Goal: Complete application form

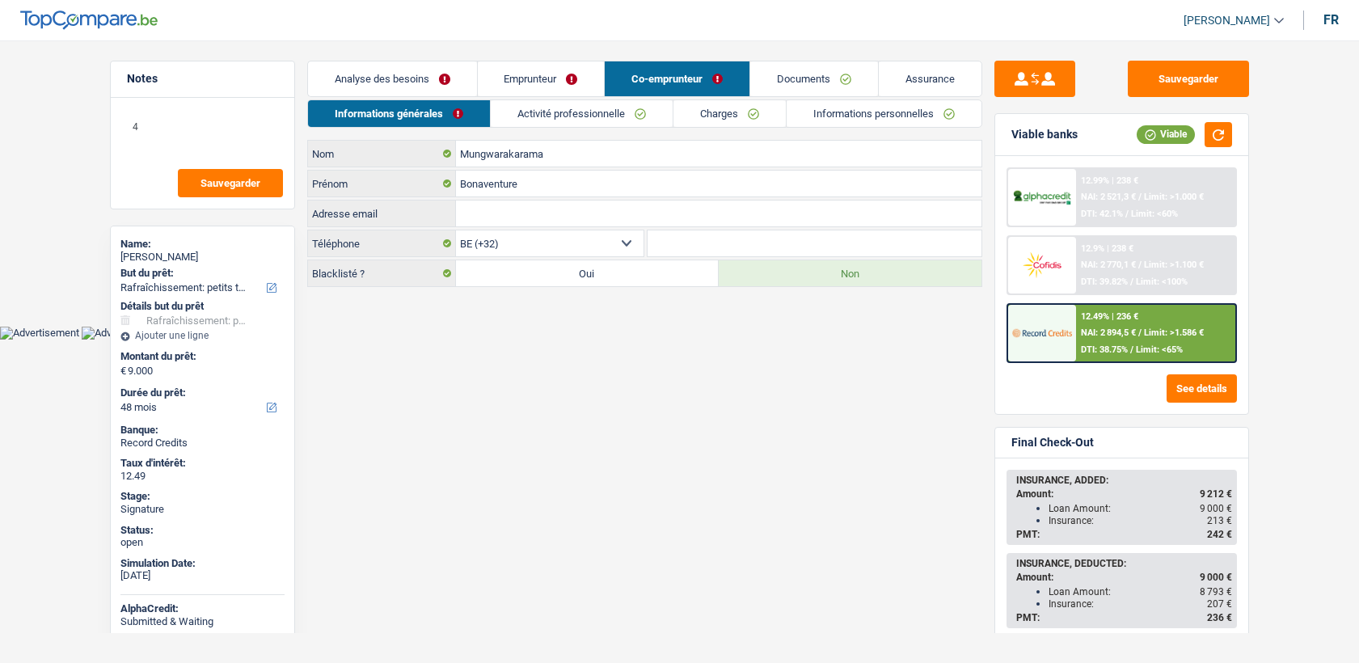
select select "houseOrGarden"
select select "48"
select select "privateEmployee"
select select "familyAllowances"
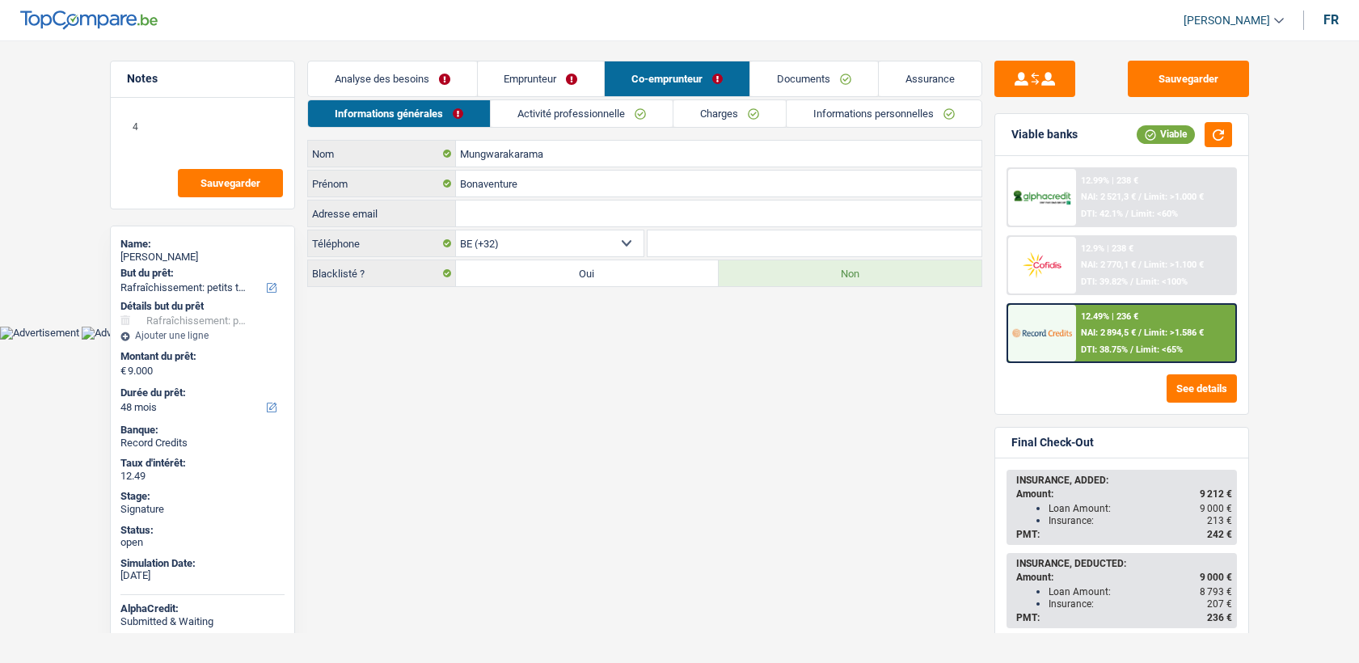
select select "netSalary"
select select "mealVouchers"
select select "BE"
select select "bigCompanies"
select select "32"
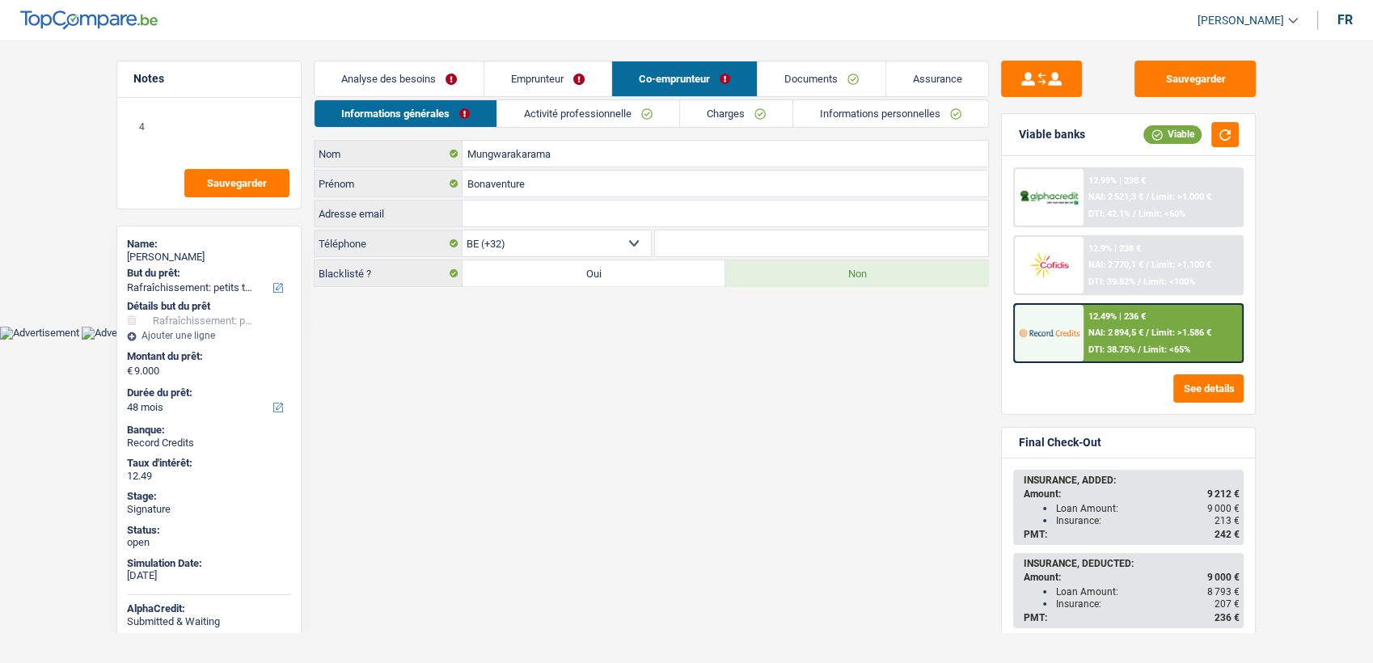
click at [535, 82] on link "Emprunteur" at bounding box center [547, 78] width 127 height 35
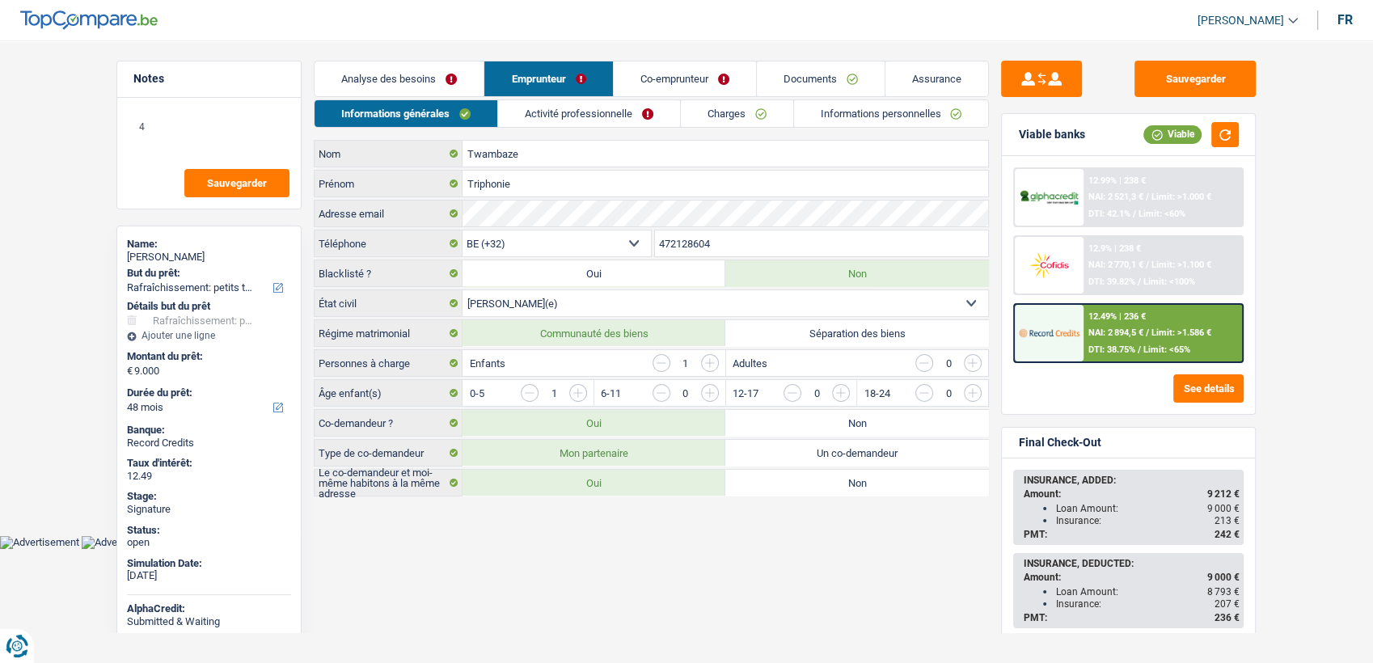
click at [537, 96] on li "Emprunteur" at bounding box center [548, 79] width 129 height 36
click at [548, 103] on link "Activité professionnelle" at bounding box center [589, 113] width 182 height 27
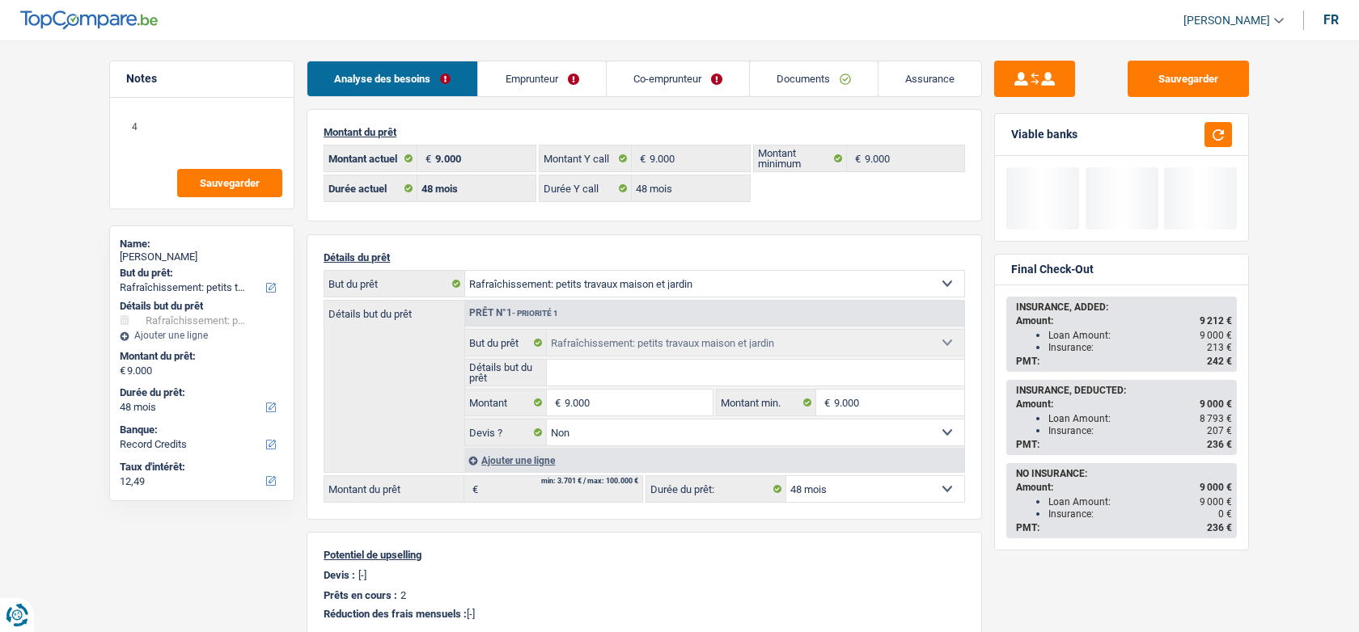
select select "houseOrGarden"
select select "48"
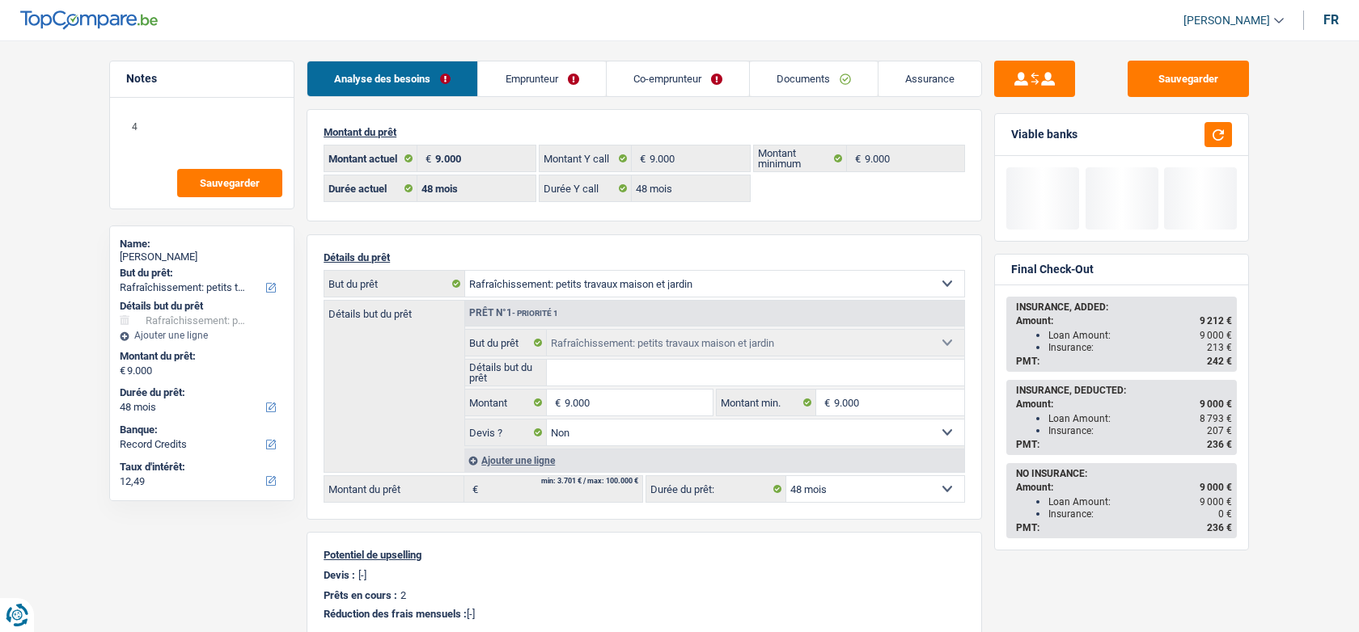
select select "houseOrGarden"
select select "false"
select select "48"
click at [783, 74] on link "Documents" at bounding box center [814, 78] width 128 height 35
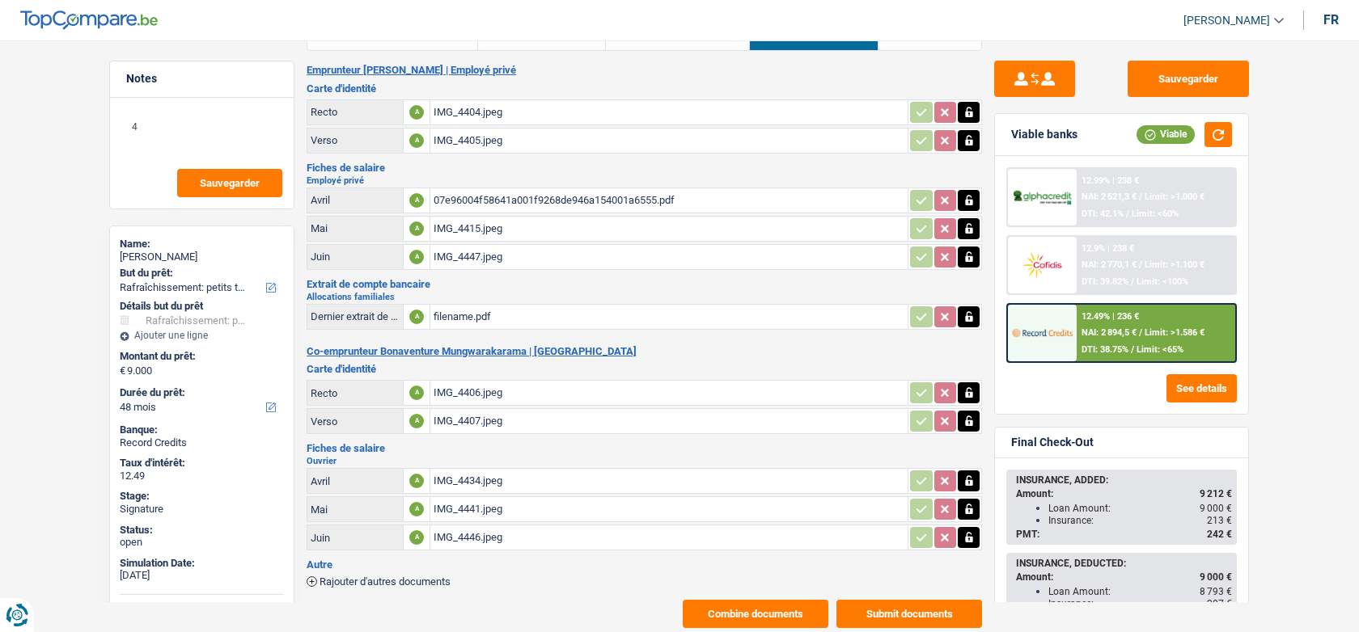
scroll to position [84, 0]
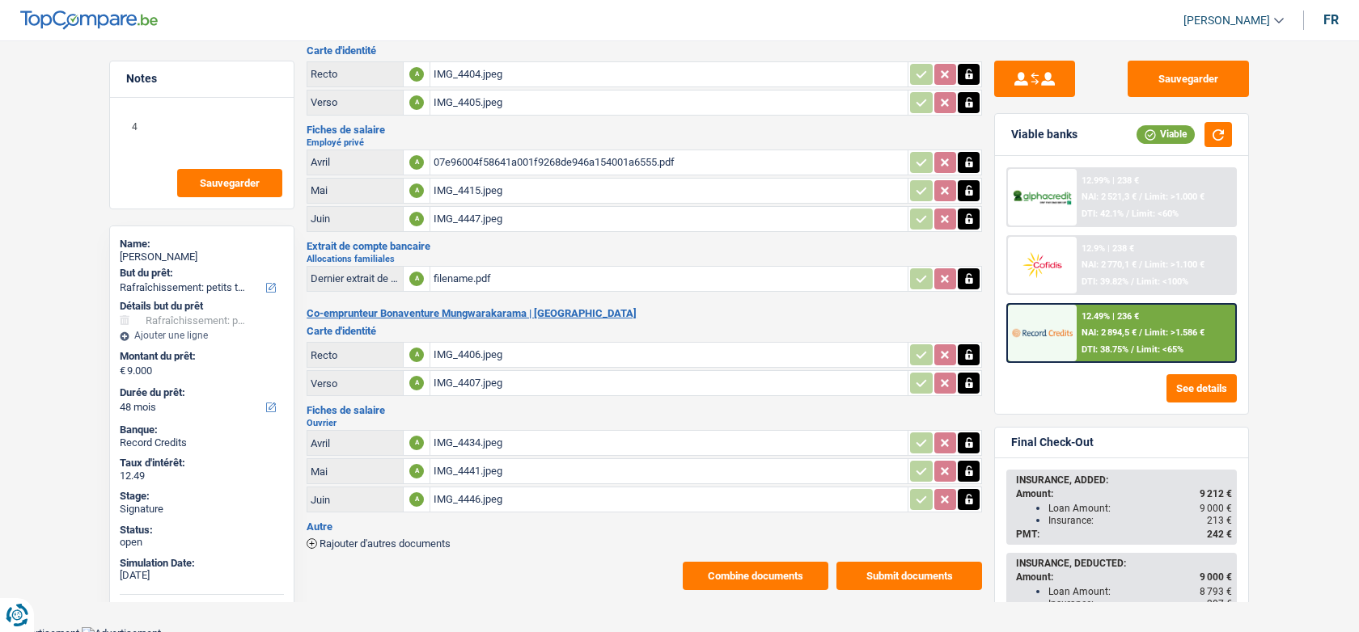
click at [758, 574] on button "Combine documents" at bounding box center [756, 576] width 146 height 28
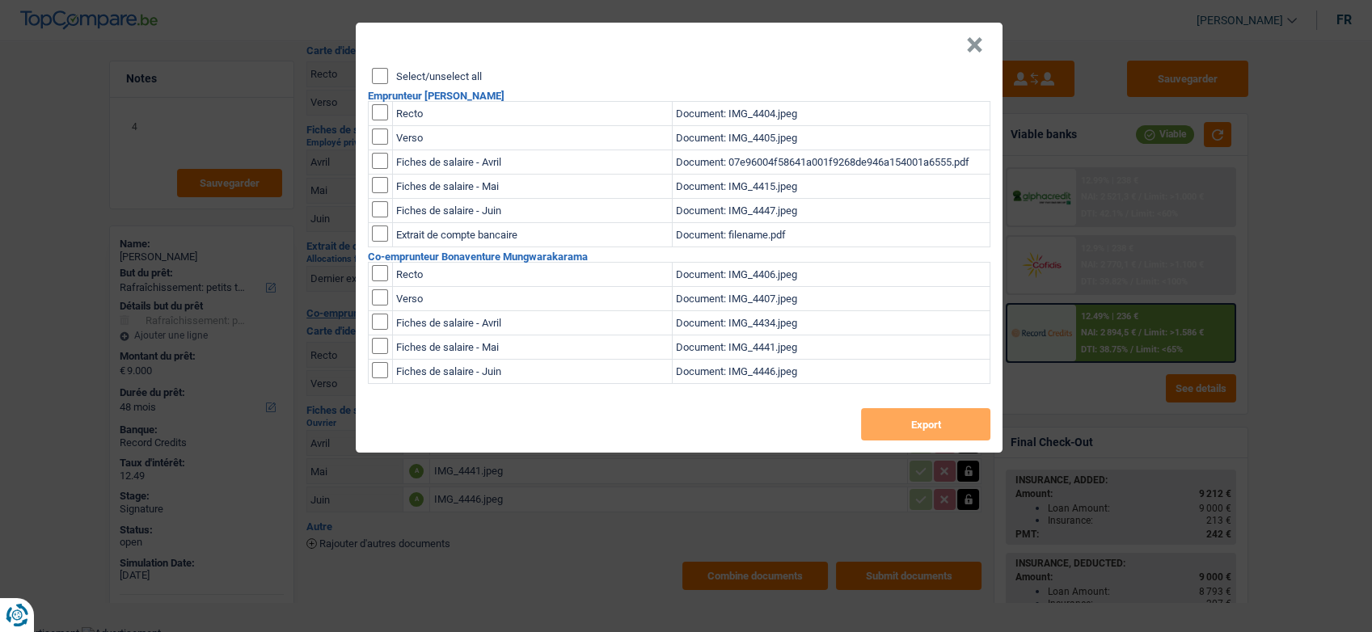
click at [375, 108] on input "checkbox" at bounding box center [380, 112] width 16 height 16
checkbox input "true"
click at [374, 127] on td at bounding box center [381, 138] width 24 height 24
click at [382, 121] on input "checkbox" at bounding box center [380, 112] width 16 height 16
checkbox input "true"
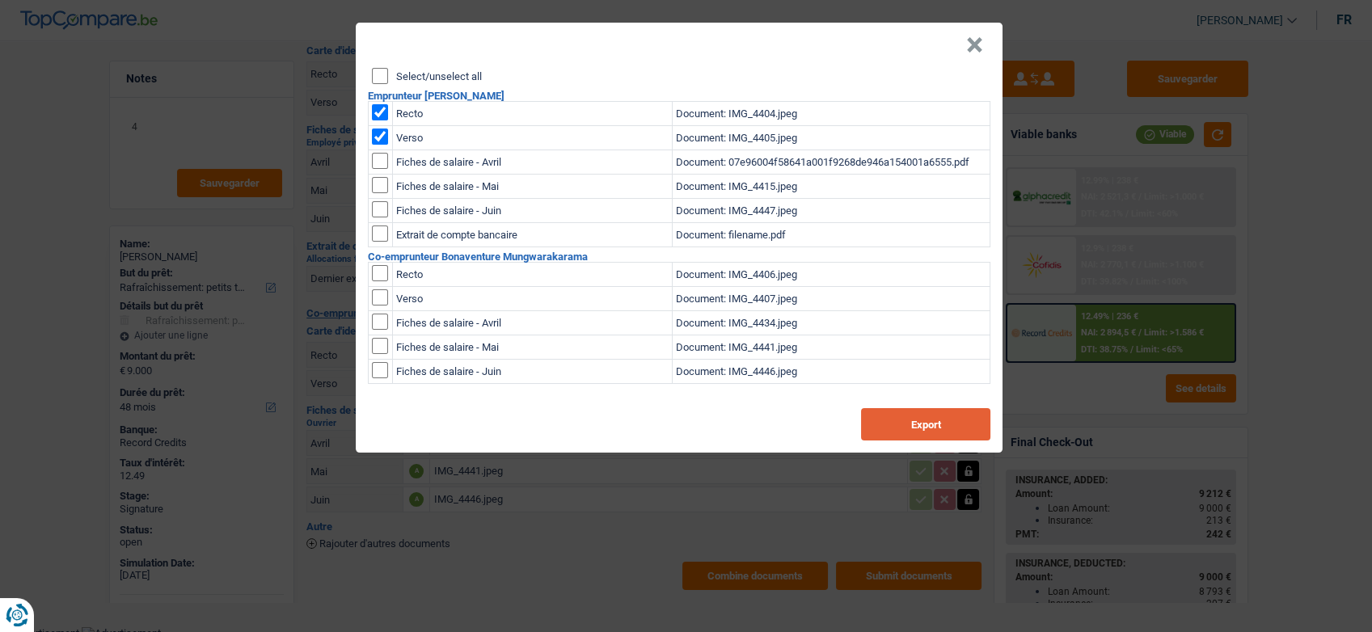
click at [923, 412] on button "Export" at bounding box center [925, 424] width 129 height 32
click at [375, 112] on input "checkbox" at bounding box center [380, 112] width 16 height 16
drag, startPoint x: 375, startPoint y: 117, endPoint x: 375, endPoint y: 128, distance: 10.5
click at [375, 120] on input "checkbox" at bounding box center [380, 112] width 16 height 16
checkbox input "true"
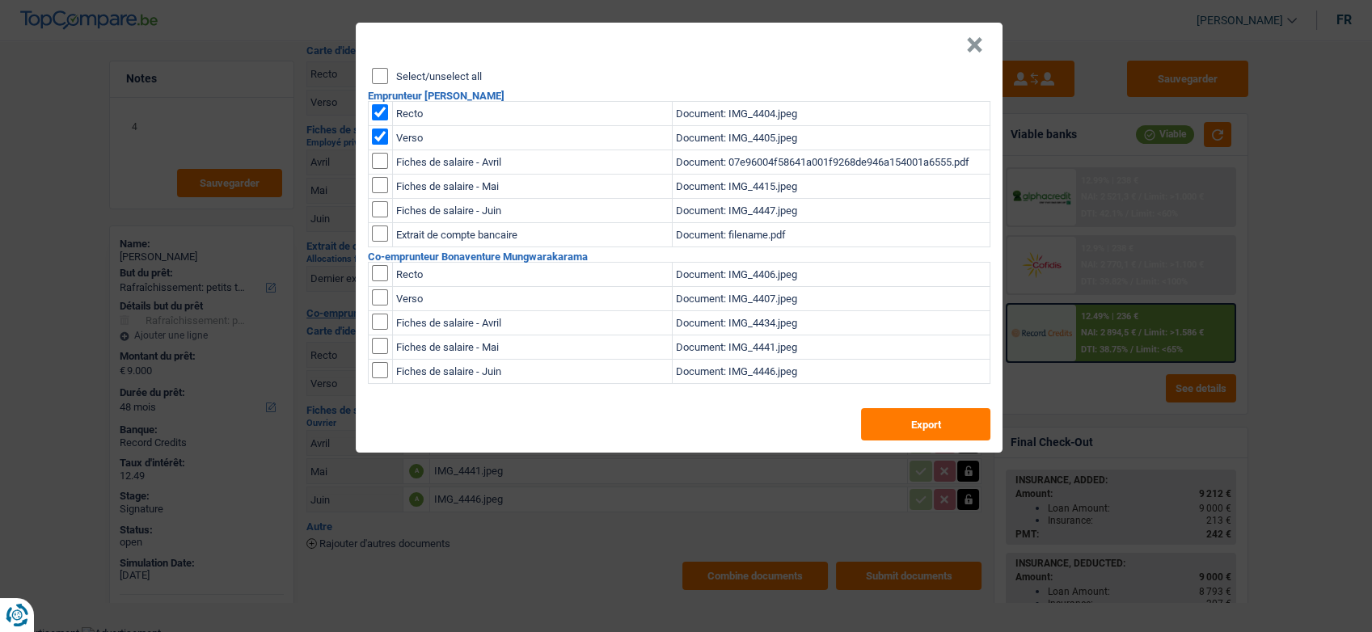
click at [375, 121] on input "checkbox" at bounding box center [380, 112] width 16 height 16
checkbox input "false"
click at [376, 113] on input "checkbox" at bounding box center [380, 112] width 16 height 16
checkbox input "false"
click at [369, 275] on td at bounding box center [381, 275] width 24 height 24
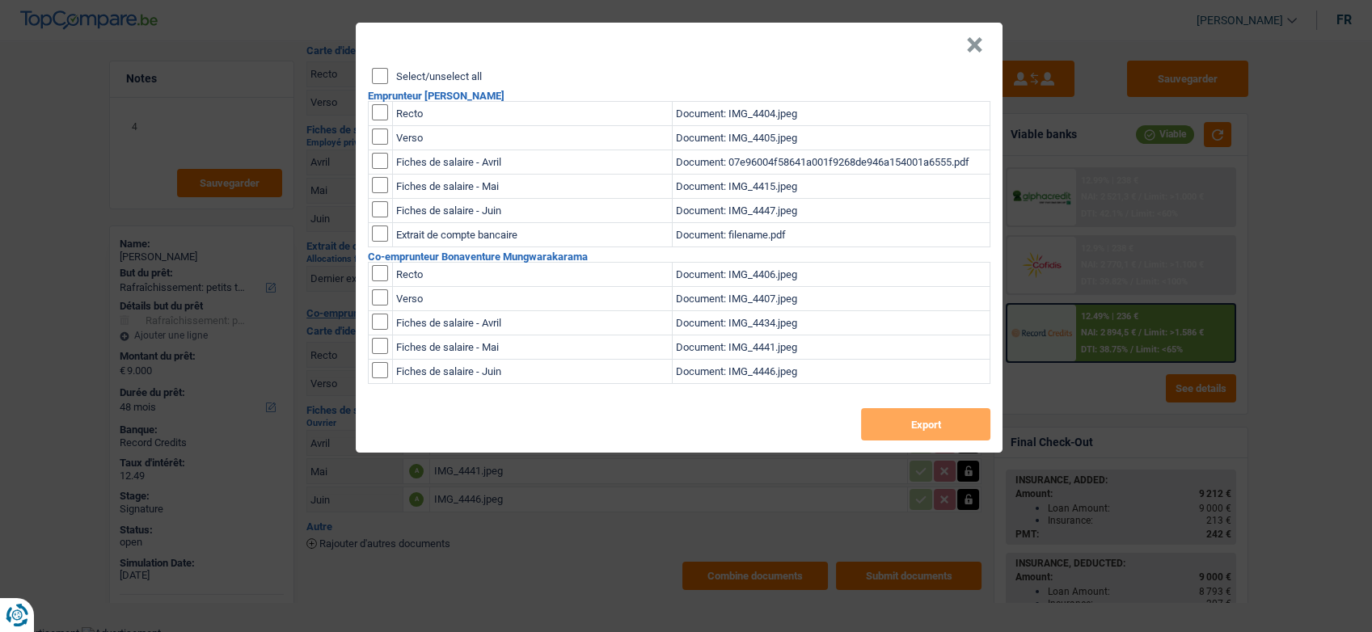
click at [380, 270] on input "checkbox" at bounding box center [380, 273] width 16 height 16
checkbox input "true"
click at [375, 281] on input "checkbox" at bounding box center [380, 273] width 16 height 16
checkbox input "true"
click at [914, 422] on button "Export" at bounding box center [925, 424] width 129 height 32
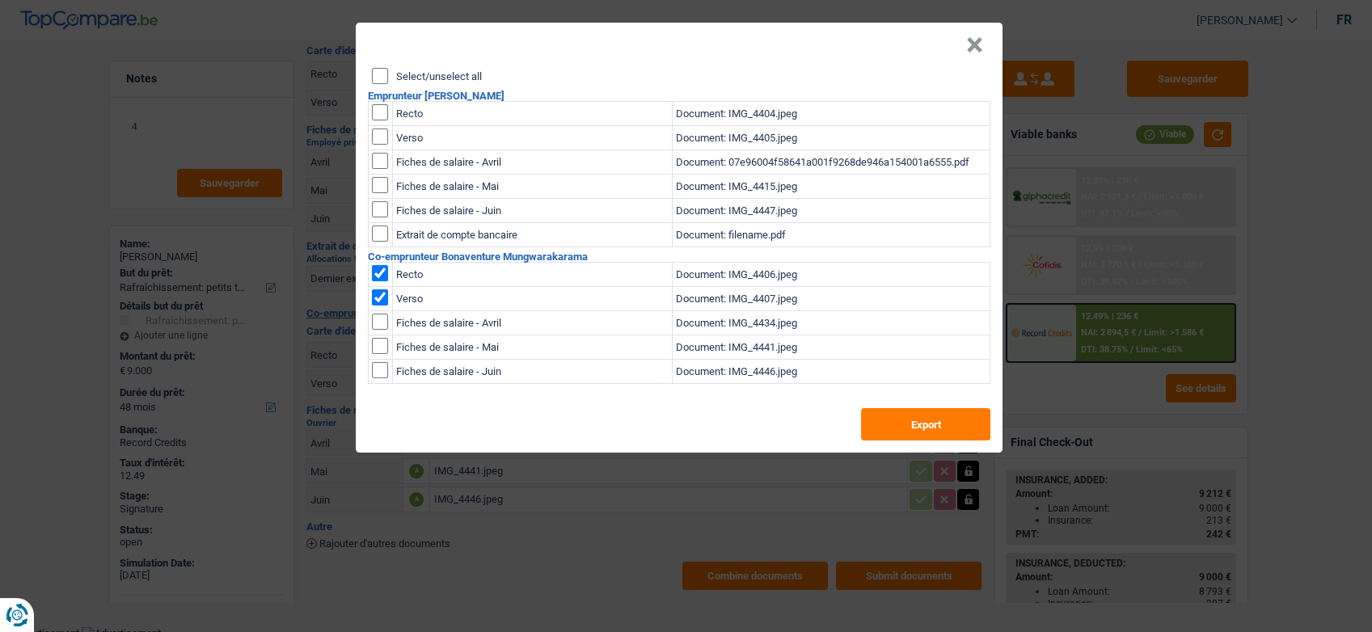
drag, startPoint x: 970, startPoint y: 47, endPoint x: 983, endPoint y: 39, distance: 15.3
click at [970, 47] on button "×" at bounding box center [974, 45] width 17 height 16
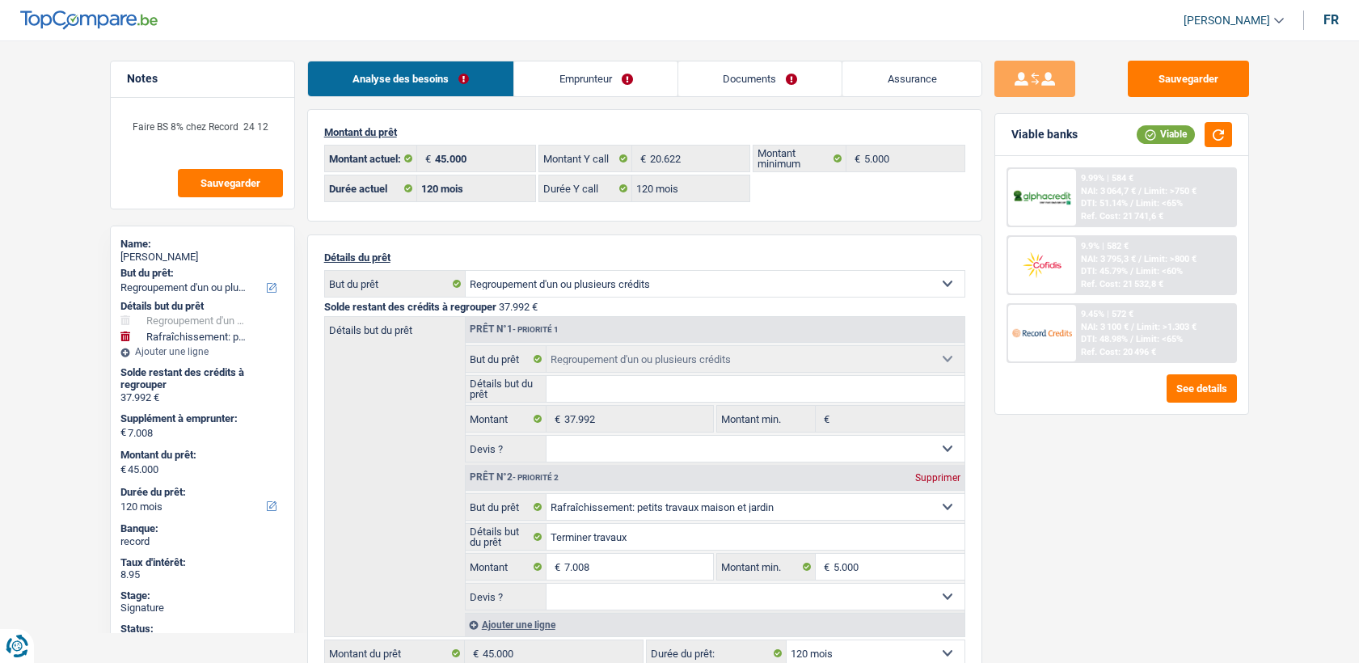
select select "refinancing"
select select "houseOrGarden"
select select "120"
drag, startPoint x: 0, startPoint y: 0, endPoint x: 753, endPoint y: 88, distance: 758.1
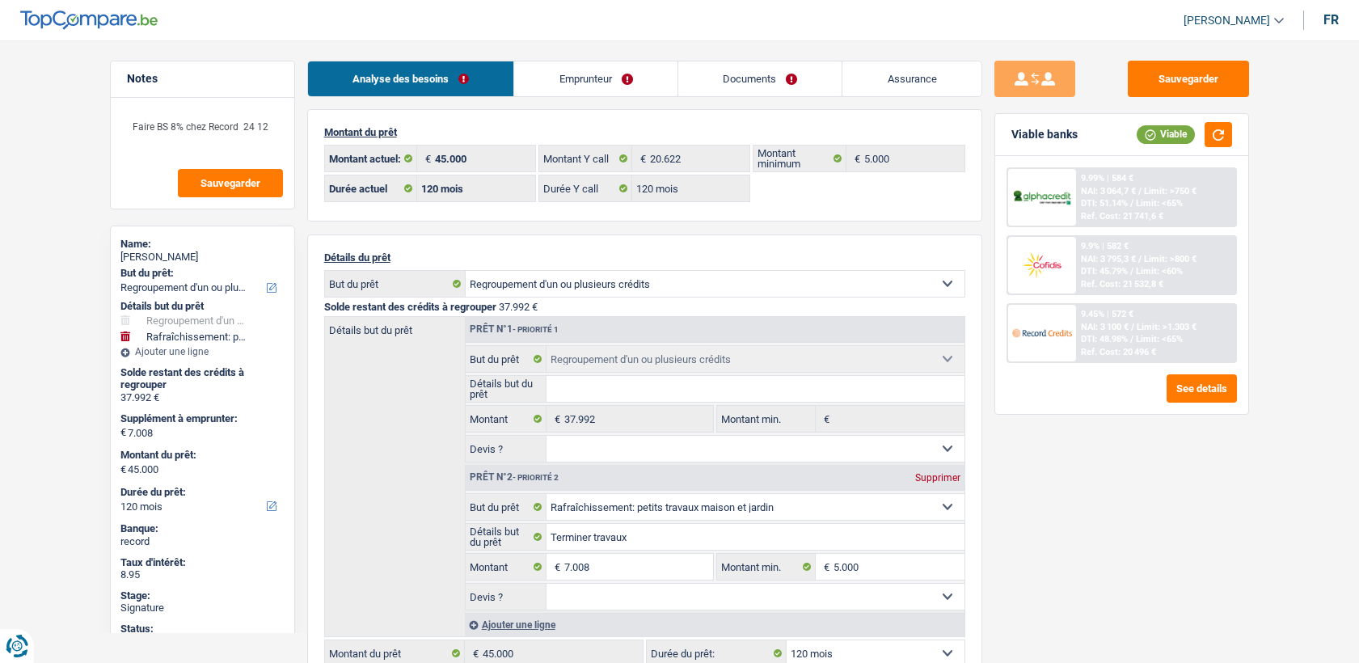
click at [753, 88] on link "Documents" at bounding box center [761, 78] width 164 height 35
select select "refinancing"
select select "houseOrGarden"
select select "120"
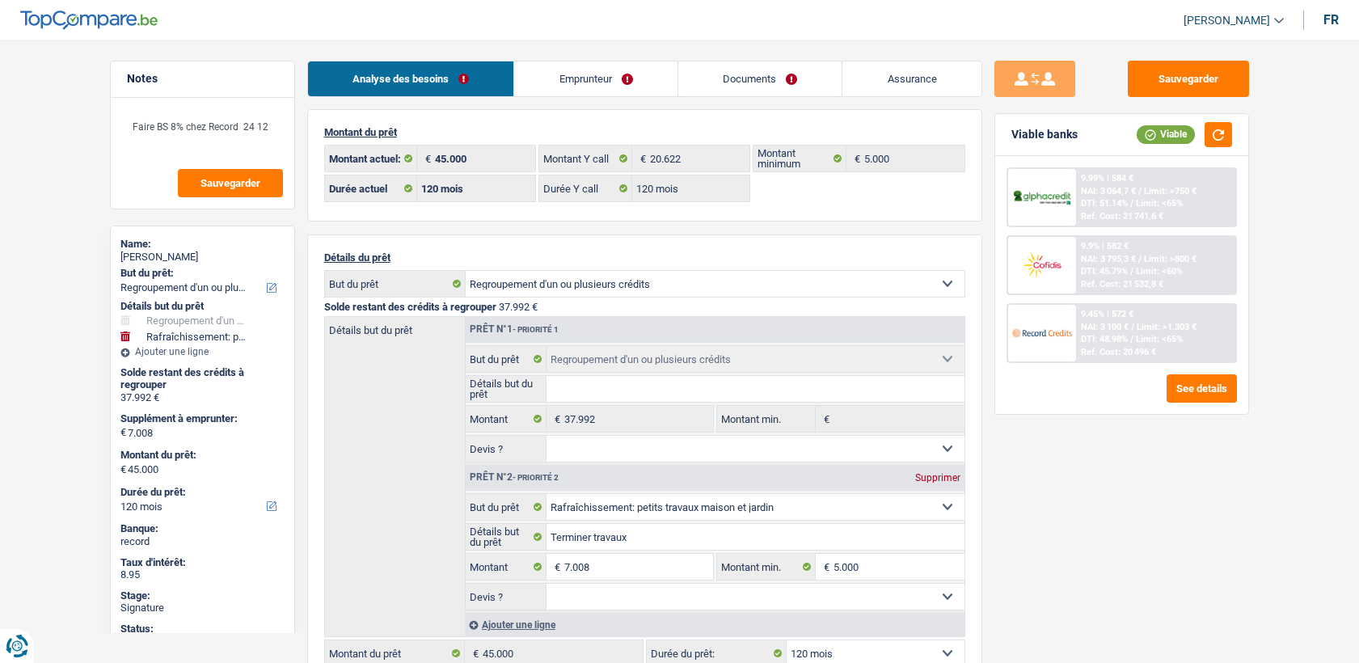
select select "120"
select select "refinancing"
select select "houseOrGarden"
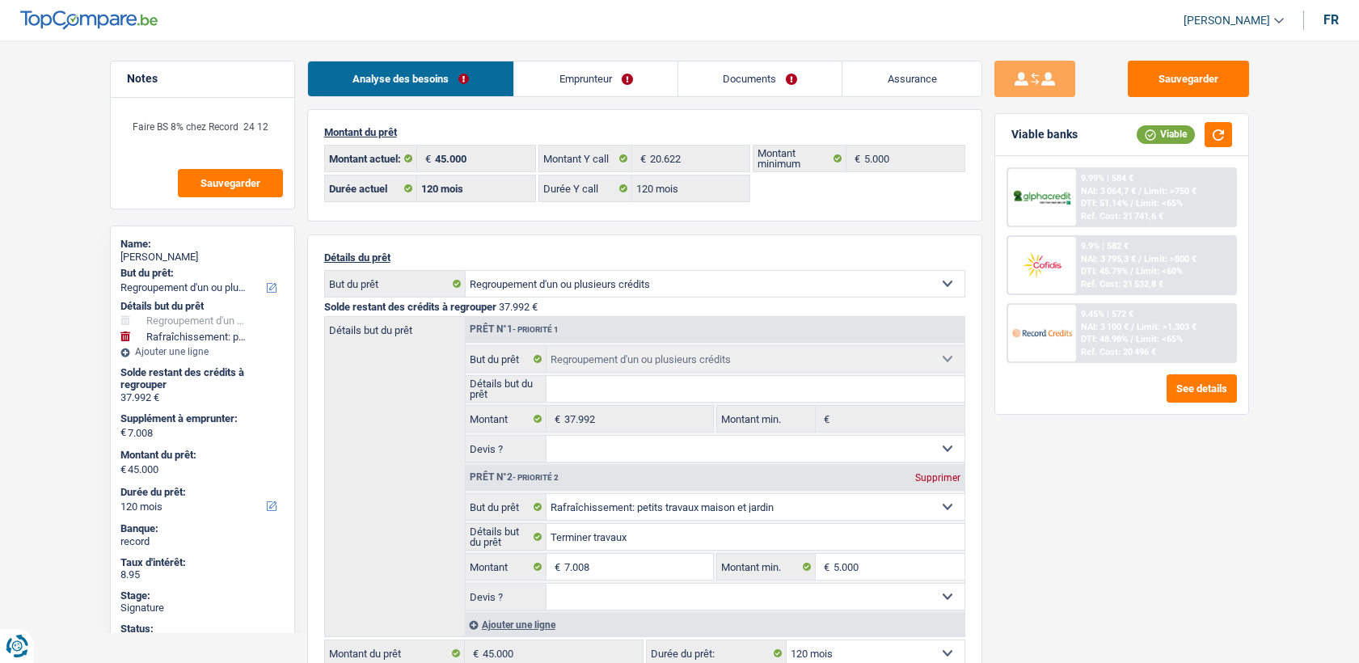
select select "120"
select select "32"
select select "divorced"
click at [560, 94] on link "Emprunteur" at bounding box center [595, 78] width 163 height 35
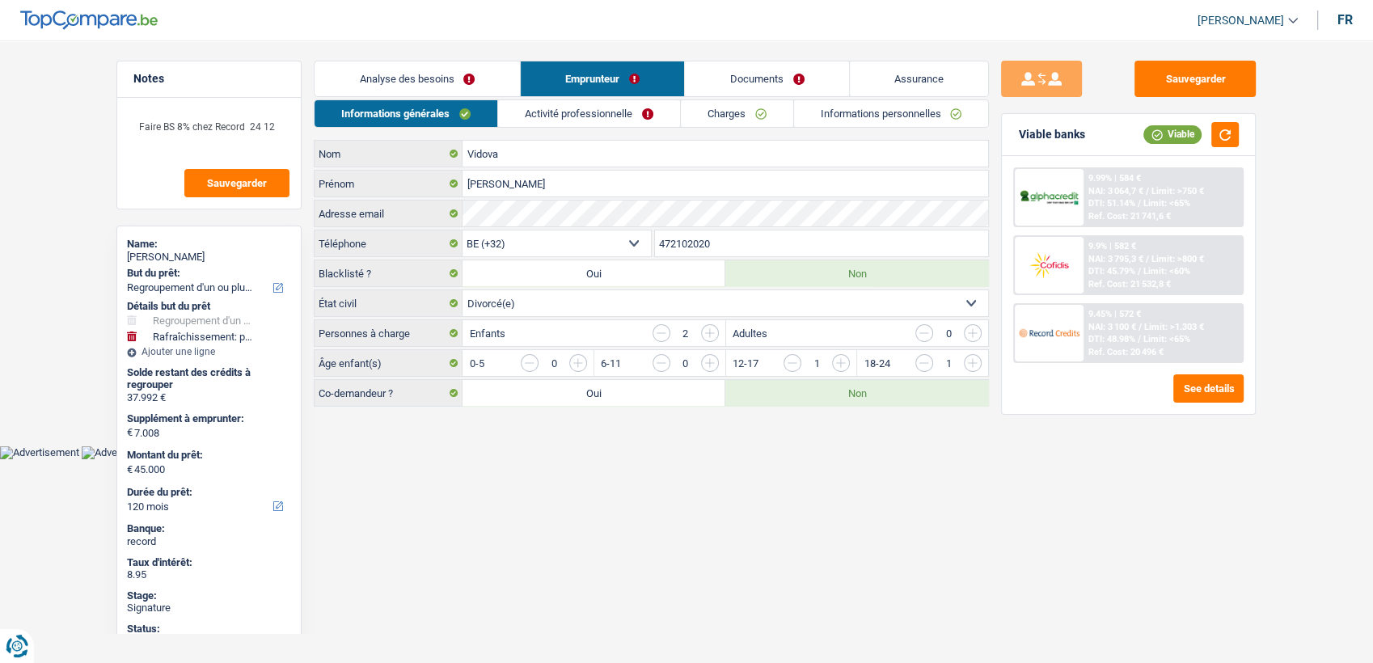
click at [771, 75] on link "Documents" at bounding box center [767, 78] width 164 height 35
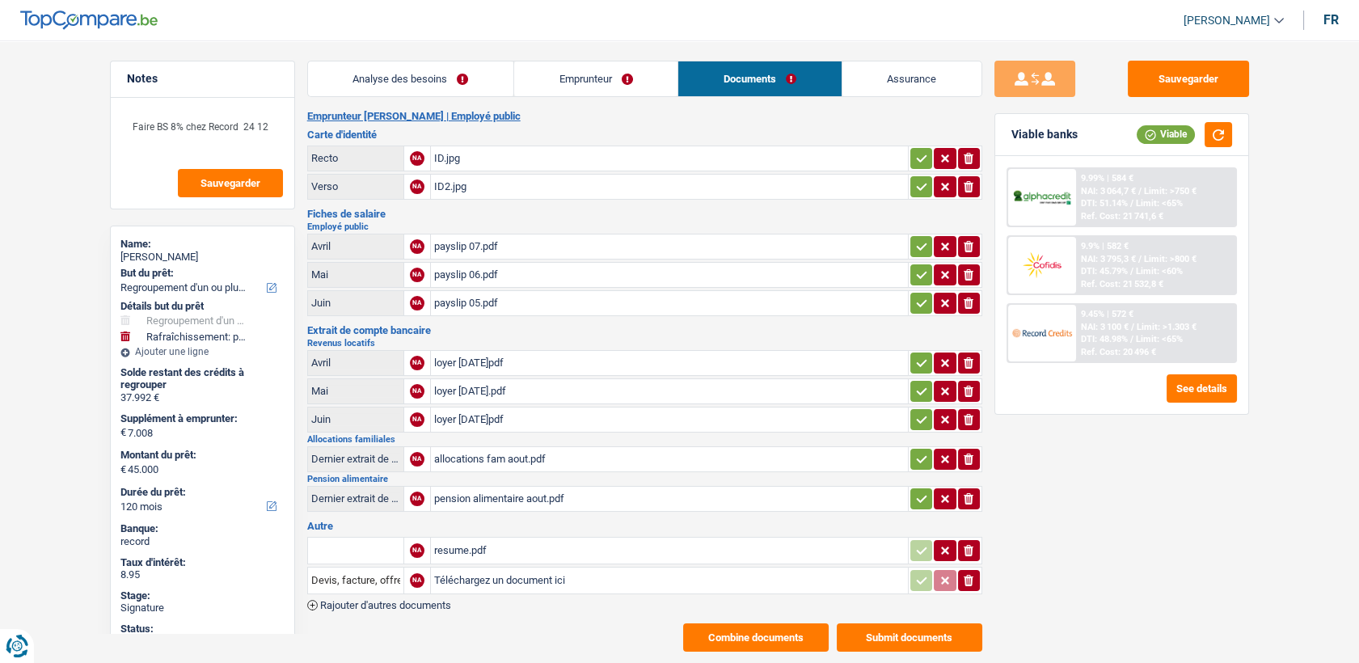
click at [455, 493] on div "pension alimentaire aout.pdf" at bounding box center [669, 499] width 471 height 24
